Goal: Communication & Community: Answer question/provide support

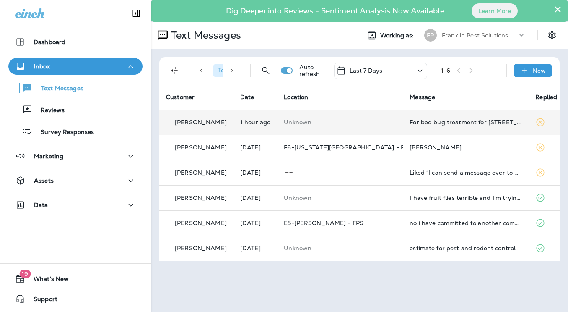
click at [430, 120] on div "For bed bug treatment for [STREET_ADDRESS] do u still have the quote on record" at bounding box center [466, 122] width 112 height 7
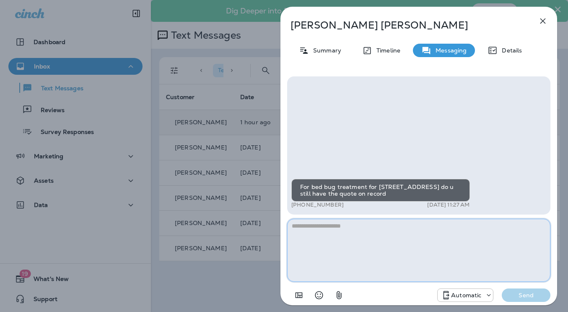
click at [370, 248] on textarea at bounding box center [418, 250] width 263 height 63
type textarea "*"
drag, startPoint x: 298, startPoint y: 225, endPoint x: 248, endPoint y: 224, distance: 49.9
click at [250, 224] on div "**********" at bounding box center [284, 156] width 568 height 312
click at [451, 231] on textarea "**********" at bounding box center [418, 250] width 263 height 63
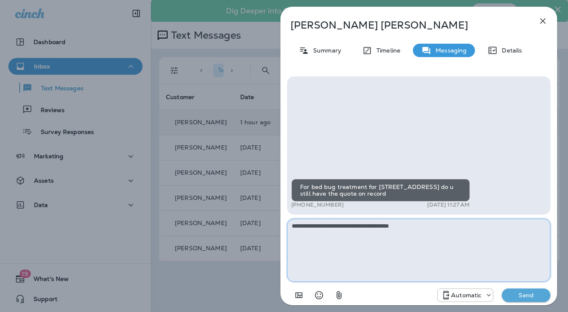
type textarea "**********"
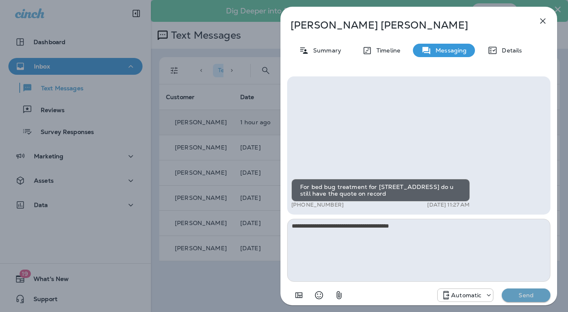
click at [528, 292] on p "Send" at bounding box center [526, 295] width 35 height 8
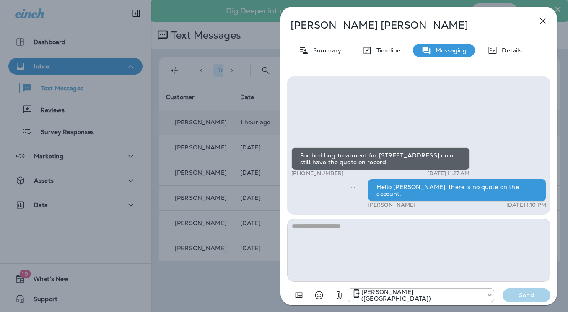
click at [543, 21] on icon "button" at bounding box center [543, 21] width 10 height 10
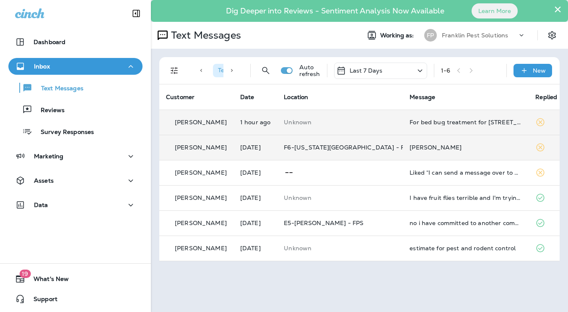
click at [436, 144] on div "[PERSON_NAME]" at bounding box center [466, 147] width 112 height 7
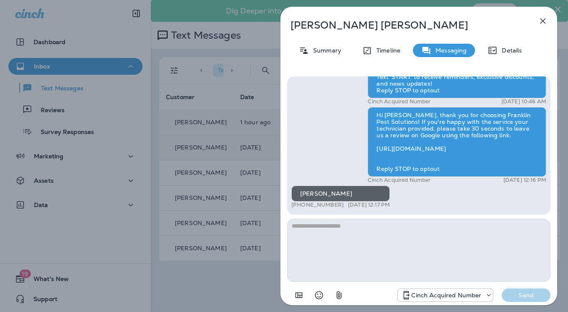
click at [547, 20] on icon "button" at bounding box center [543, 21] width 10 height 10
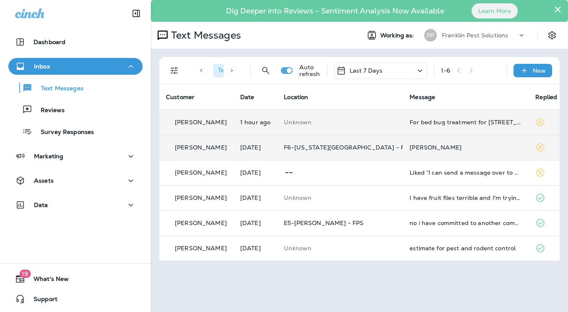
click at [479, 37] on p "Franklin Pest Solutions" at bounding box center [475, 35] width 66 height 7
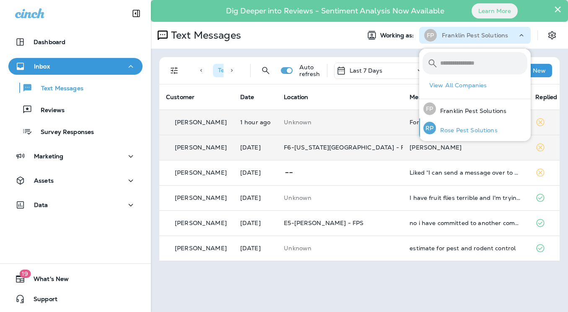
click at [470, 129] on p "Rose Pest Solutions" at bounding box center [467, 130] width 62 height 7
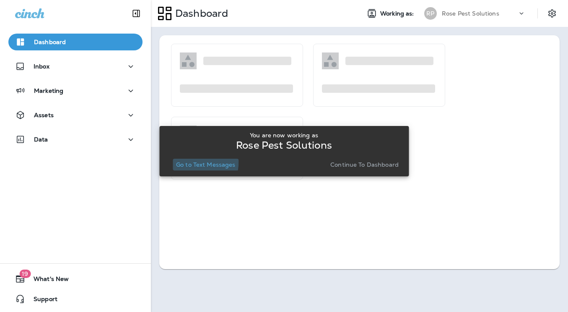
click at [186, 161] on p "Go to Text Messages" at bounding box center [206, 164] width 60 height 7
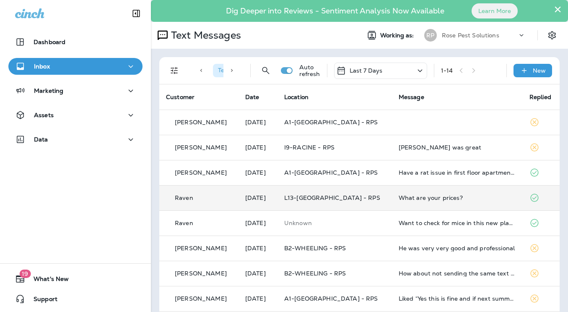
click at [491, 200] on div "What are your prices?" at bounding box center [457, 197] width 117 height 7
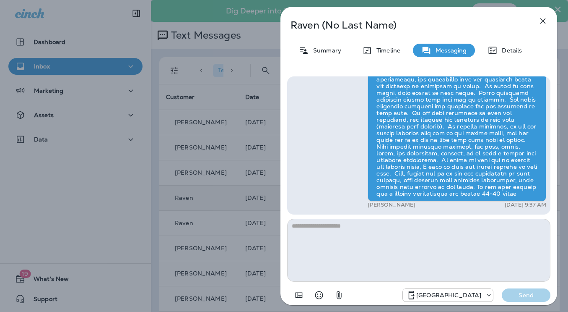
click at [544, 18] on icon "button" at bounding box center [543, 21] width 10 height 10
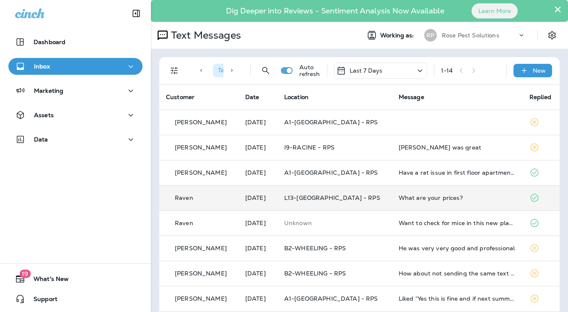
click at [456, 120] on td at bounding box center [457, 121] width 131 height 25
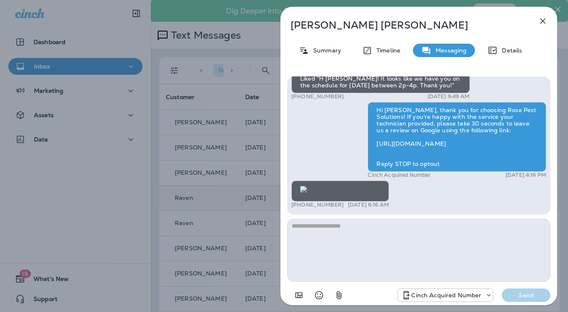
click at [547, 23] on button "button" at bounding box center [543, 21] width 17 height 17
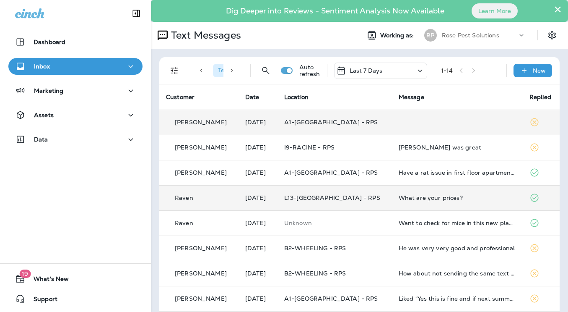
click at [492, 128] on td at bounding box center [457, 121] width 131 height 25
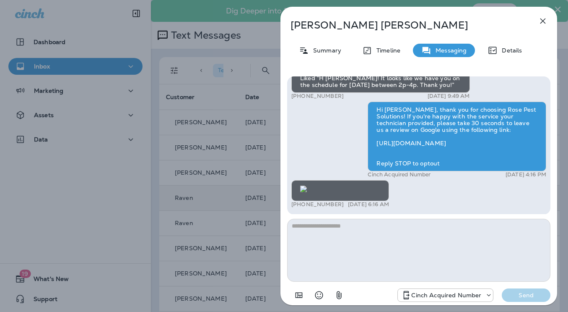
scroll to position [-42, 0]
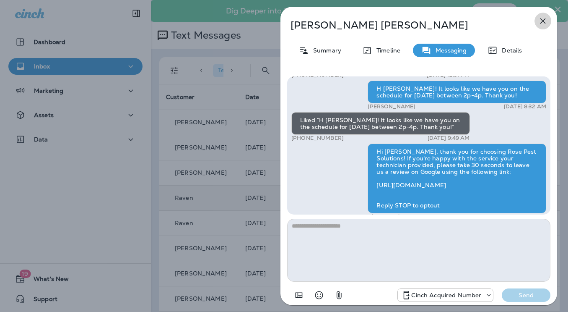
click at [541, 18] on icon "button" at bounding box center [543, 21] width 10 height 10
